Goal: Find specific page/section: Find specific page/section

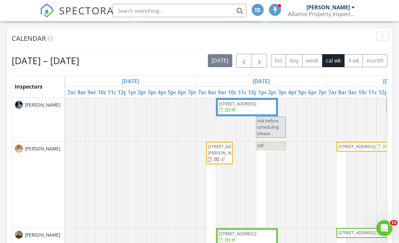
scroll to position [224, 0]
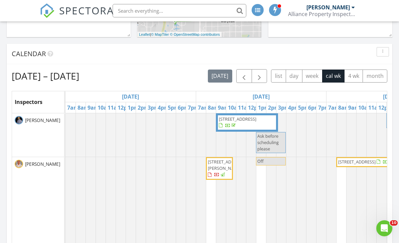
click at [258, 74] on span "button" at bounding box center [260, 76] width 8 height 8
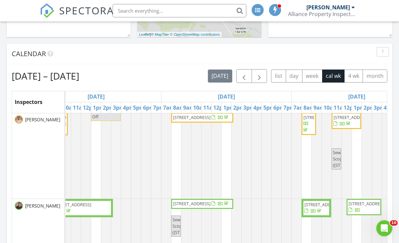
scroll to position [41, 0]
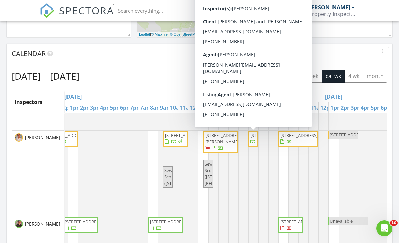
click at [254, 138] on span "[STREET_ADDRESS]" at bounding box center [269, 135] width 37 height 6
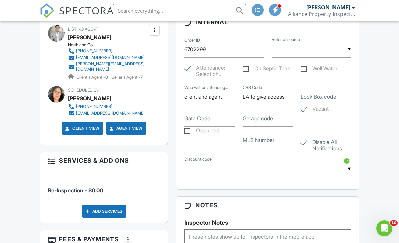
scroll to position [439, 0]
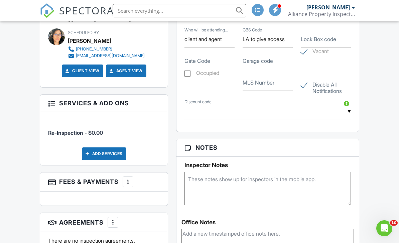
click at [381, 61] on div "Dashboard Templates Contacts Settings Support Center Inspection Details Client …" at bounding box center [199, 129] width 399 height 1208
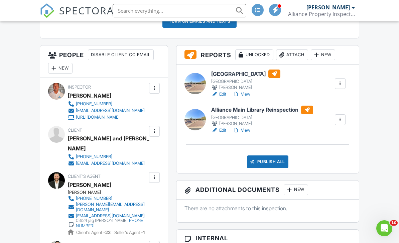
scroll to position [223, 0]
click at [248, 98] on link "View" at bounding box center [241, 94] width 17 height 7
click at [249, 134] on link "View" at bounding box center [241, 130] width 17 height 7
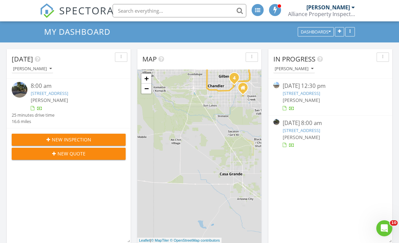
scroll to position [3, 3]
